Goal: Find specific page/section: Find specific page/section

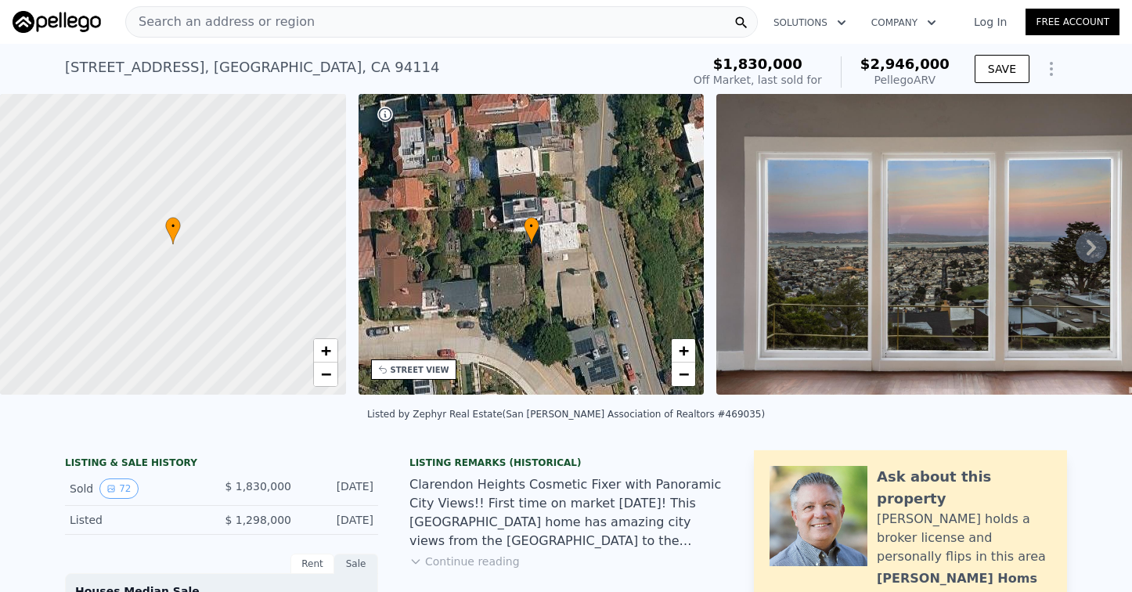
click at [467, 27] on div "Search an address or region" at bounding box center [441, 21] width 632 height 31
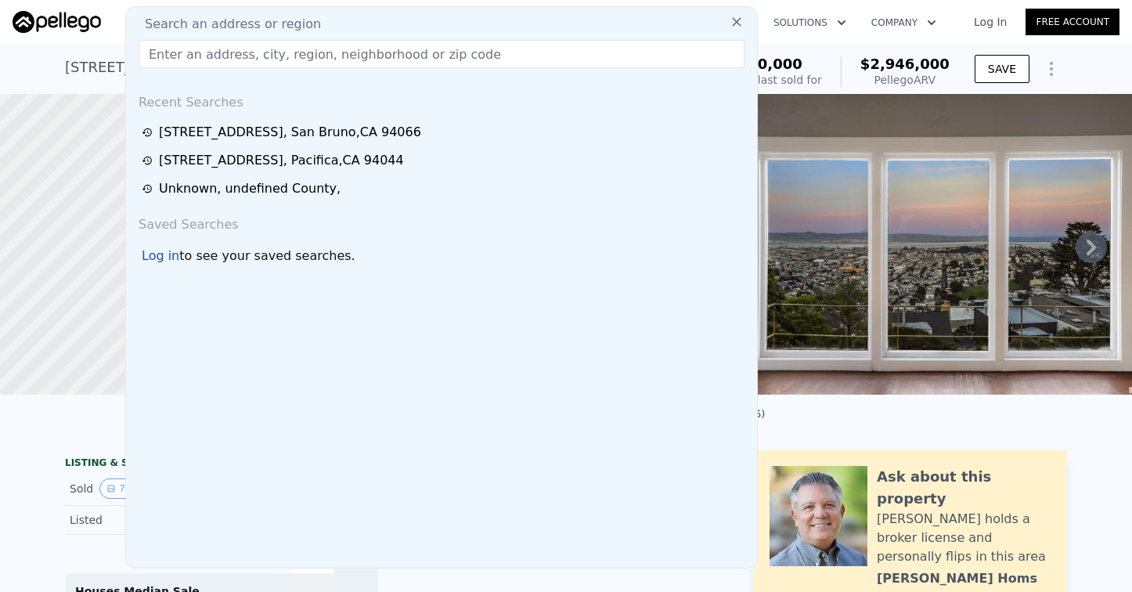
type input "23492 Sunset Dr, Los Gatos, CA 95033"
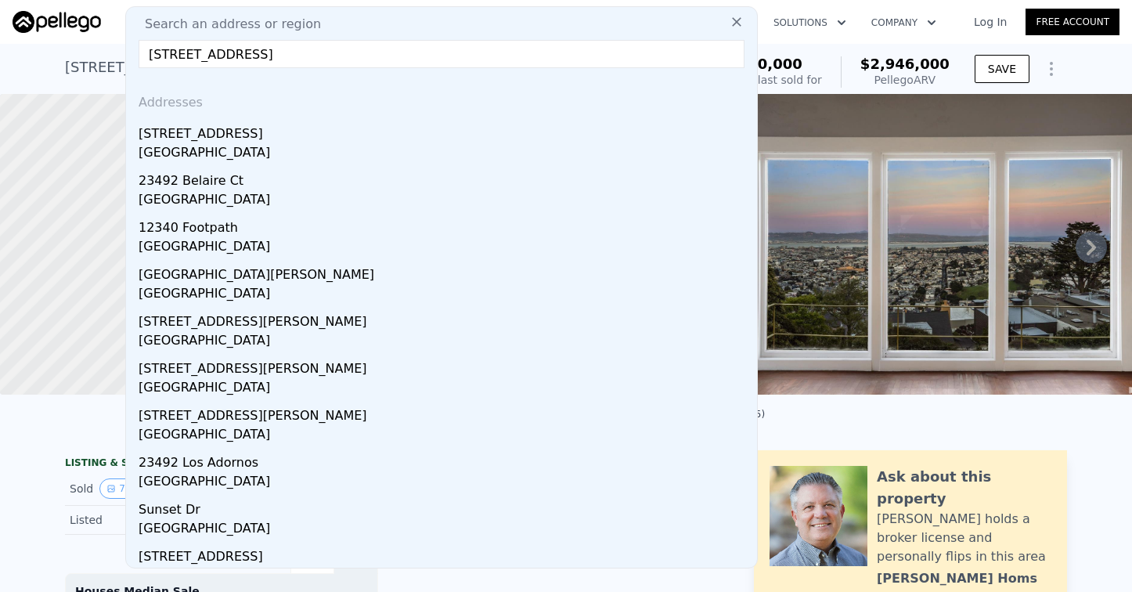
click at [244, 55] on input "23492 Sunset Dr, Los Gatos, CA 95033" at bounding box center [442, 54] width 606 height 28
click at [852, 150] on img at bounding box center [942, 244] width 452 height 301
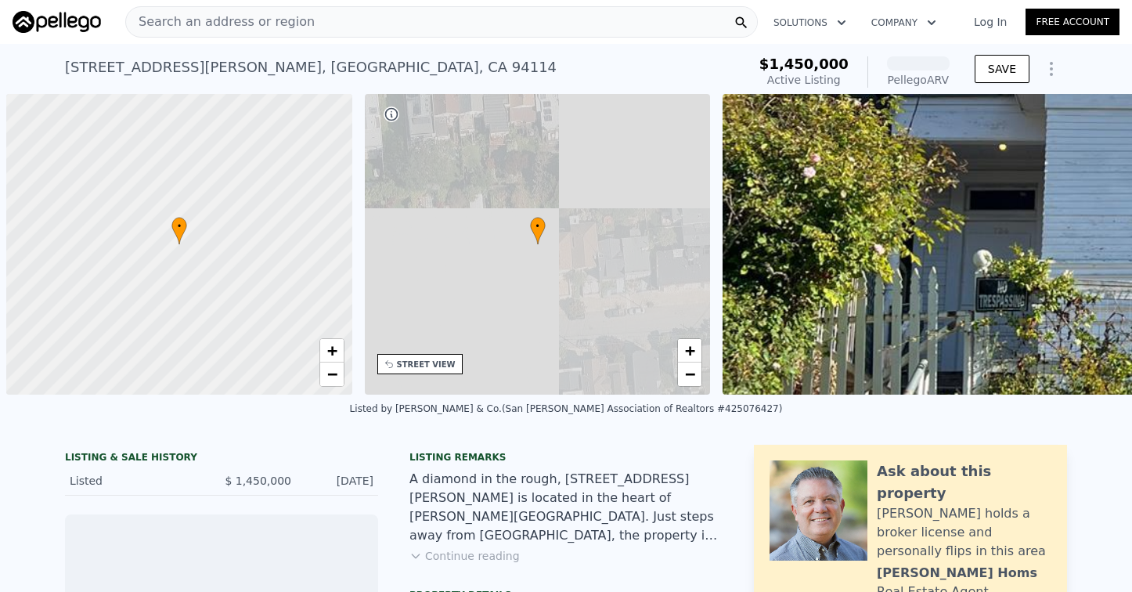
scroll to position [0, 6]
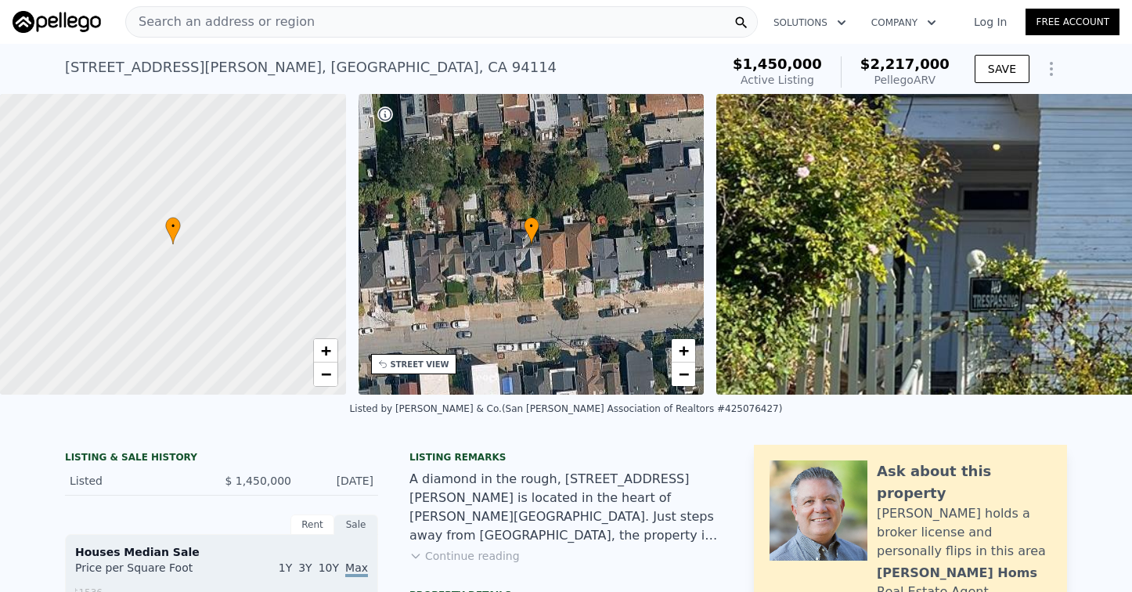
click at [478, 41] on nav "Search an address or region Solutions Company Open main menu Log In Free Account" at bounding box center [566, 22] width 1132 height 44
click at [478, 33] on div "Search an address or region" at bounding box center [441, 21] width 632 height 31
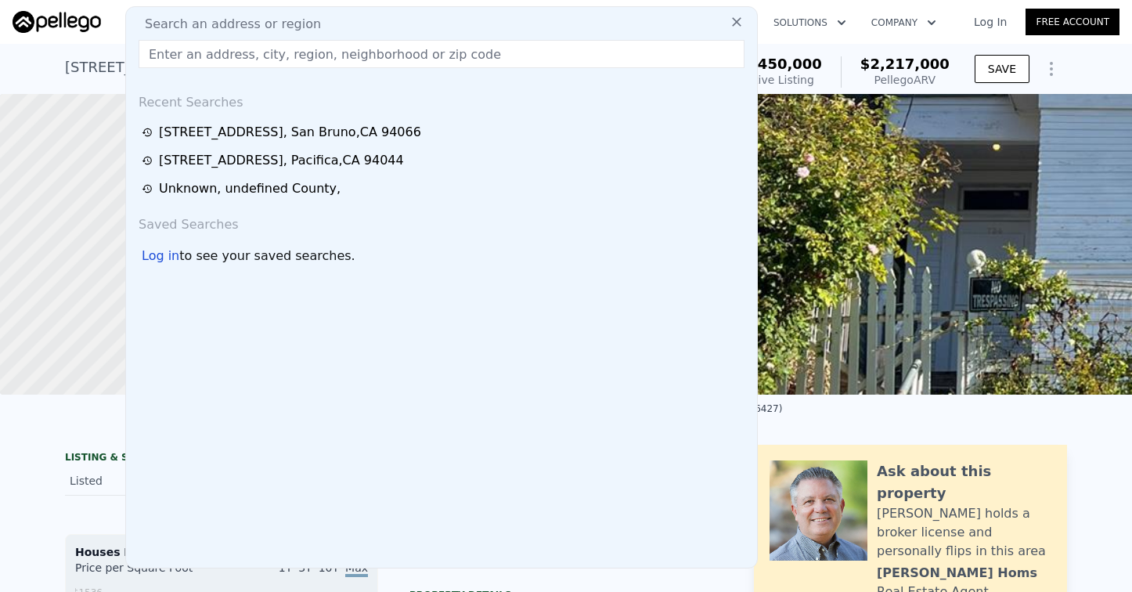
click at [477, 31] on div "Search an address or region" at bounding box center [441, 24] width 618 height 19
click at [475, 49] on input "text" at bounding box center [442, 54] width 606 height 28
paste input "[STREET_ADDRESS]"
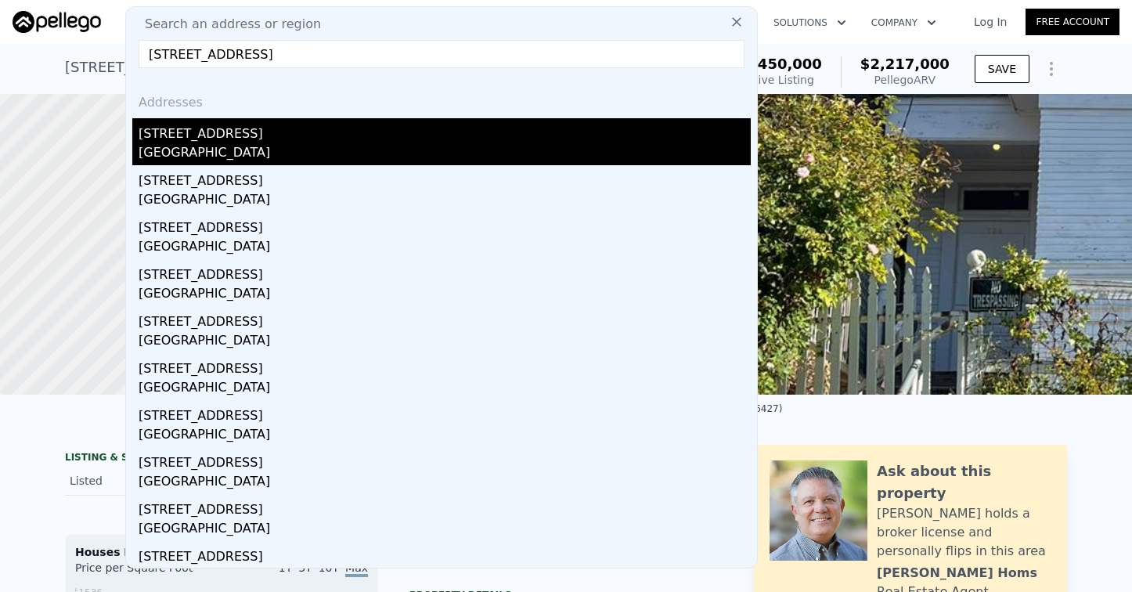
type input "[STREET_ADDRESS]"
click at [376, 140] on div "[STREET_ADDRESS]" at bounding box center [445, 130] width 612 height 25
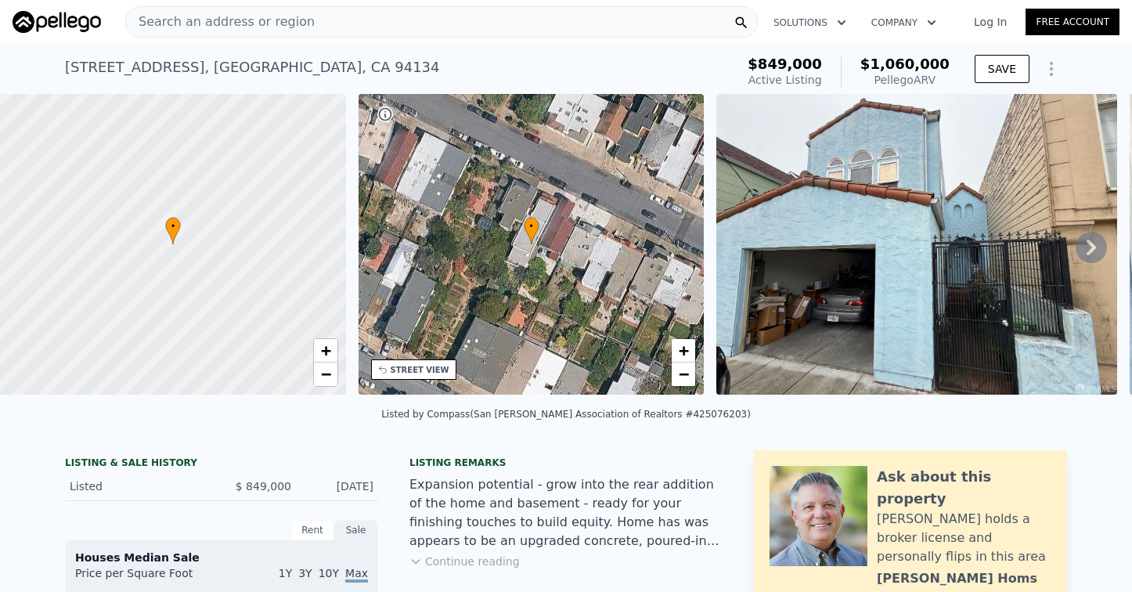
click at [82, 42] on nav "Search an address or region Solutions Company Open main menu Log In Free Account" at bounding box center [566, 22] width 1132 height 44
click at [824, 24] on button "Solutions" at bounding box center [810, 23] width 98 height 28
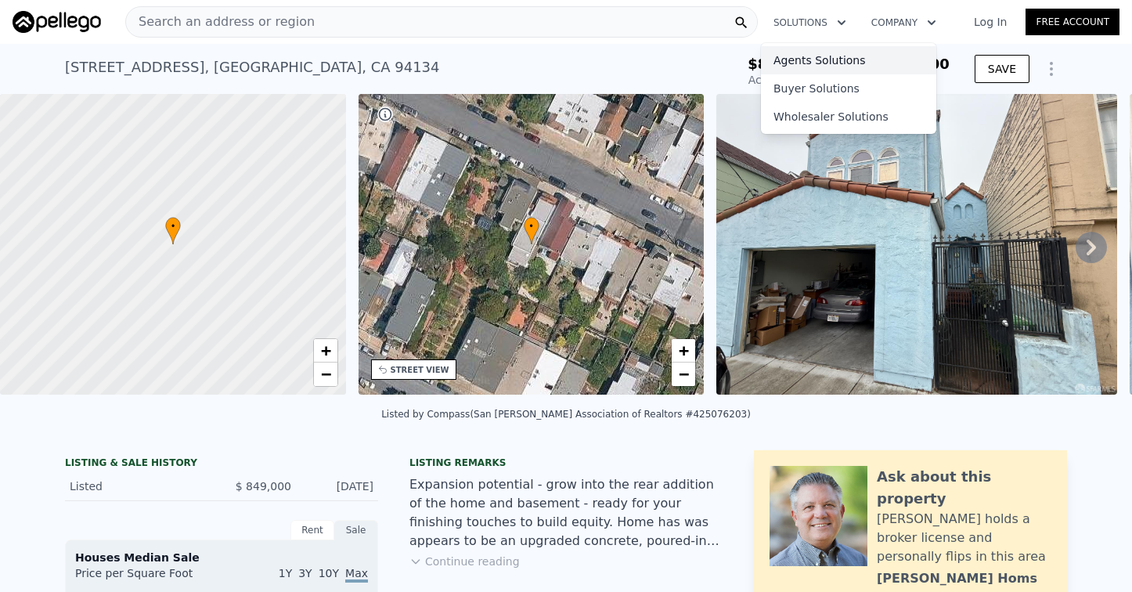
click at [828, 65] on link "Agents Solutions" at bounding box center [848, 60] width 175 height 28
